Goal: Information Seeking & Learning: Learn about a topic

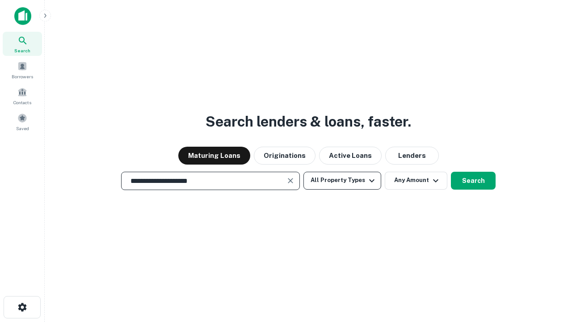
type input "**********"
click at [342, 180] on button "All Property Types" at bounding box center [343, 181] width 78 height 18
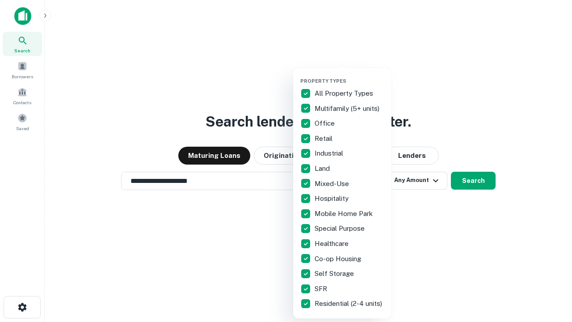
click at [350, 75] on button "button" at bounding box center [349, 75] width 98 height 0
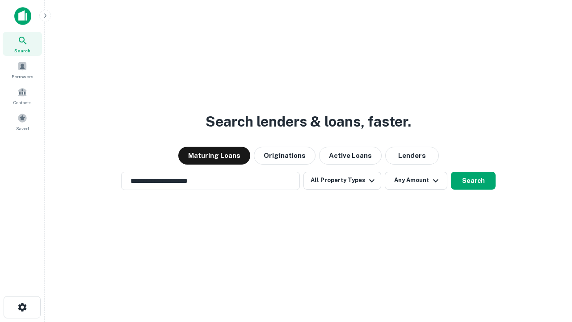
scroll to position [5, 108]
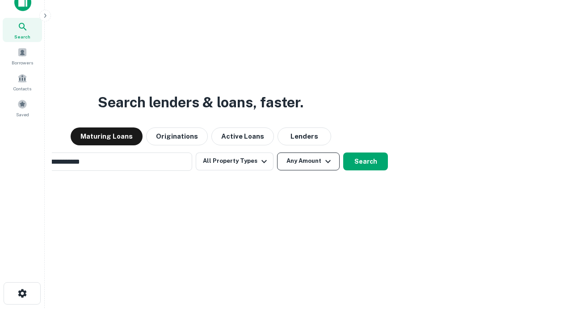
click at [277, 152] on button "Any Amount" at bounding box center [308, 161] width 63 height 18
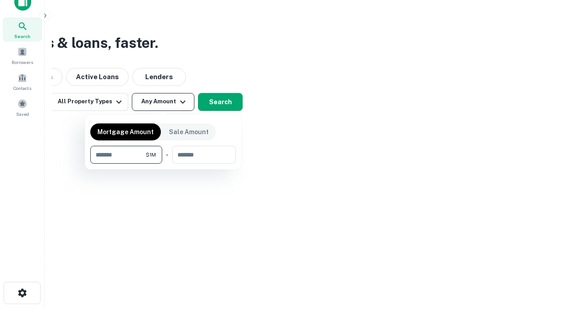
type input "*******"
click at [163, 164] on button "button" at bounding box center [163, 164] width 146 height 0
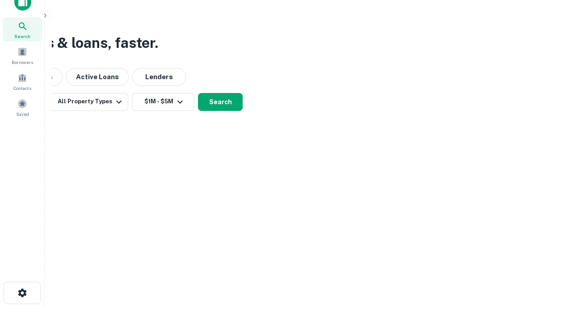
scroll to position [14, 0]
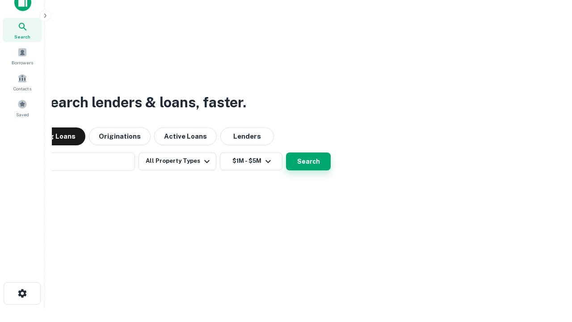
click at [286, 152] on button "Search" at bounding box center [308, 161] width 45 height 18
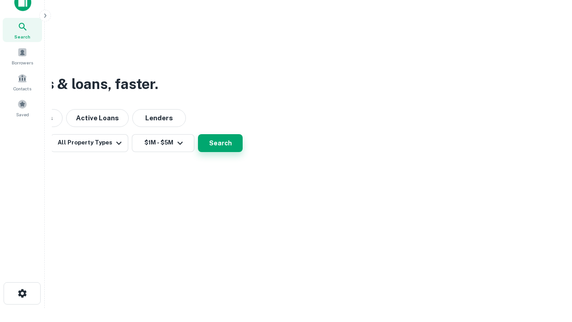
scroll to position [14, 0]
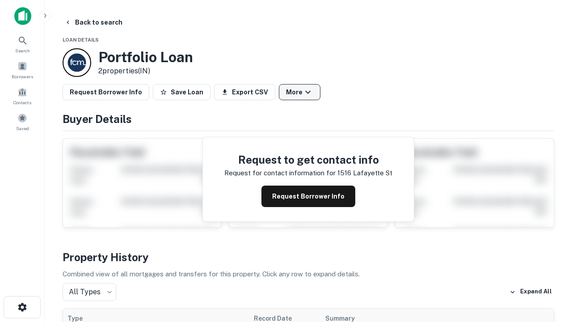
click at [299, 92] on button "More" at bounding box center [300, 92] width 42 height 16
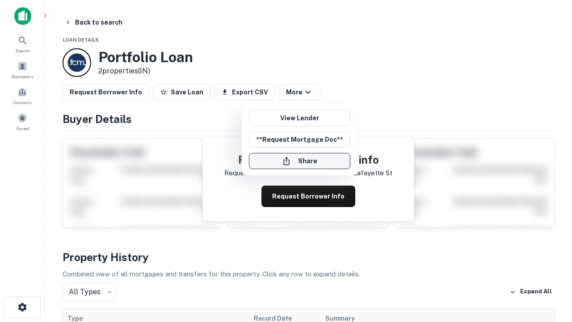
click at [299, 161] on button "Share" at bounding box center [299, 161] width 101 height 16
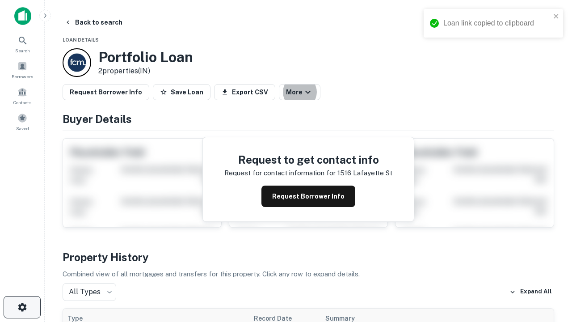
click at [22, 307] on icon "button" at bounding box center [22, 307] width 11 height 11
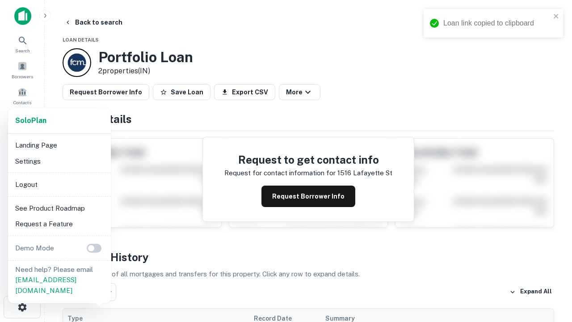
click at [59, 184] on li "Logout" at bounding box center [60, 185] width 96 height 16
